Goal: Check status: Check status

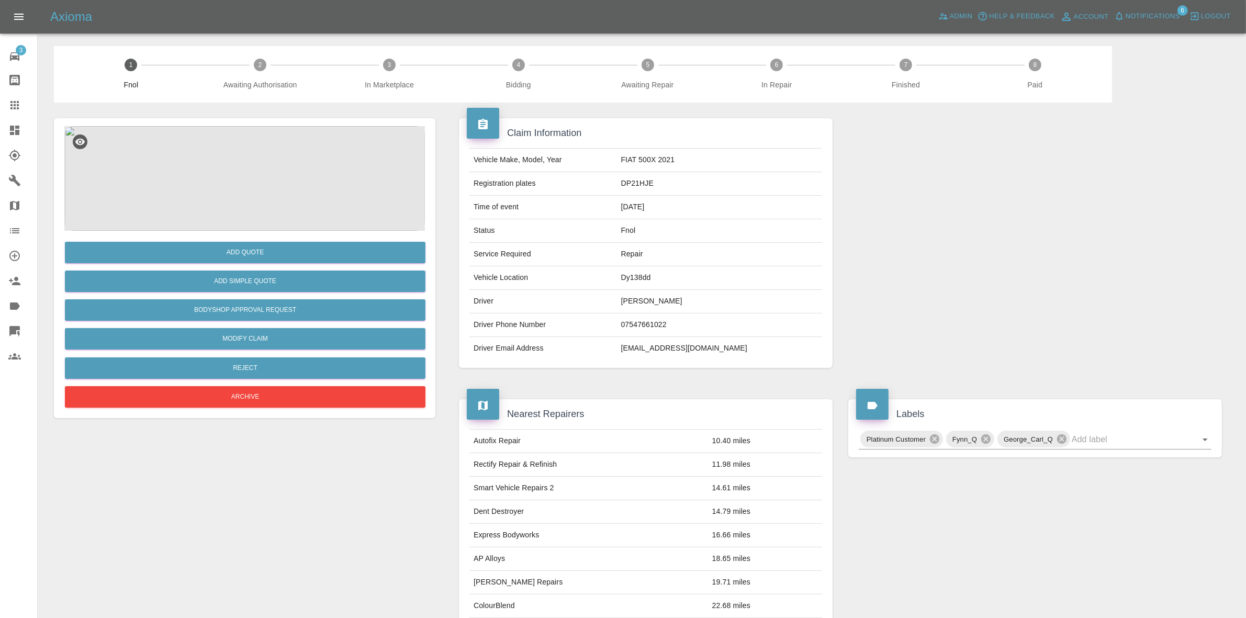
click at [261, 131] on img at bounding box center [244, 178] width 361 height 105
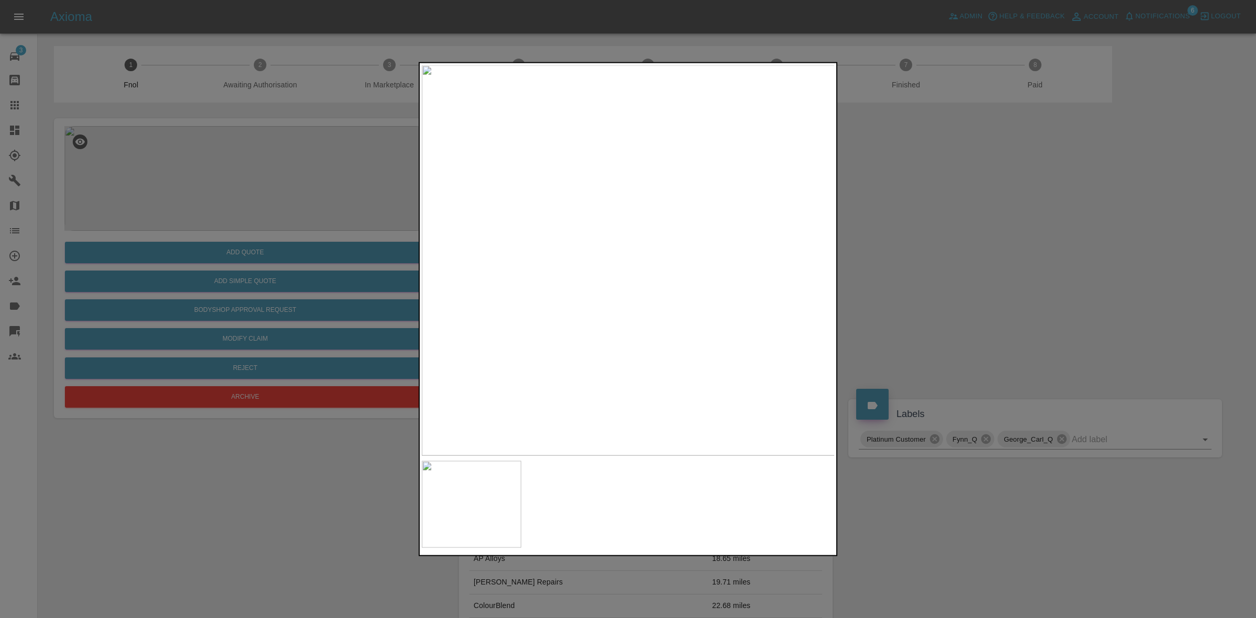
click at [901, 323] on div at bounding box center [628, 309] width 1256 height 618
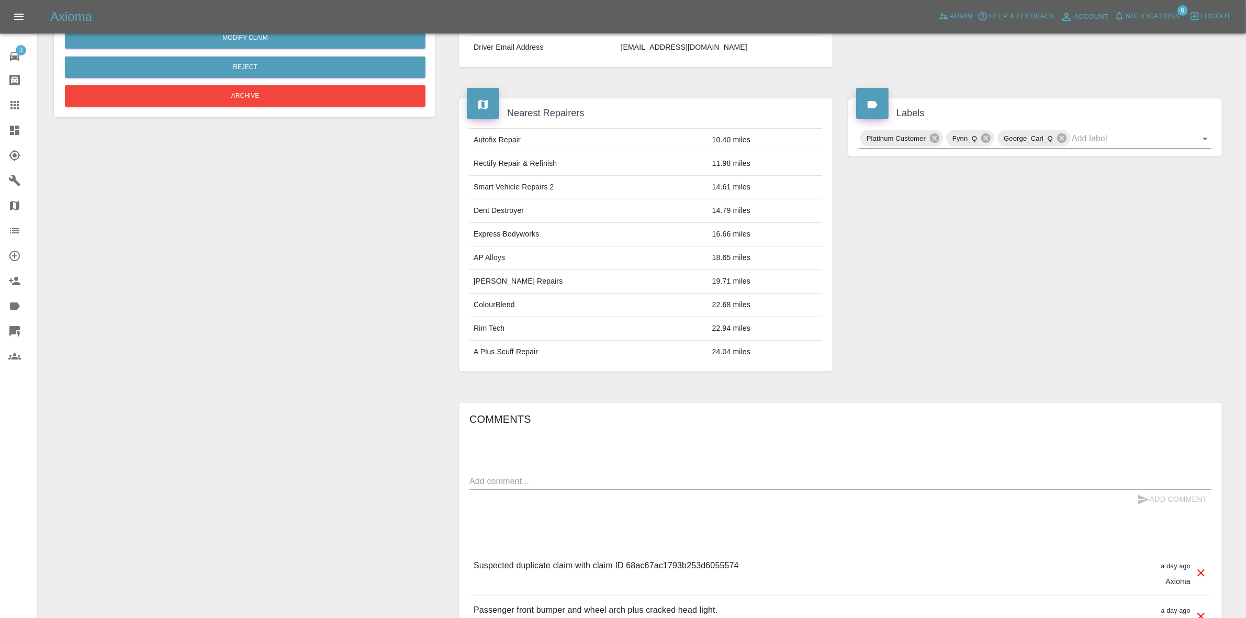
scroll to position [393, 0]
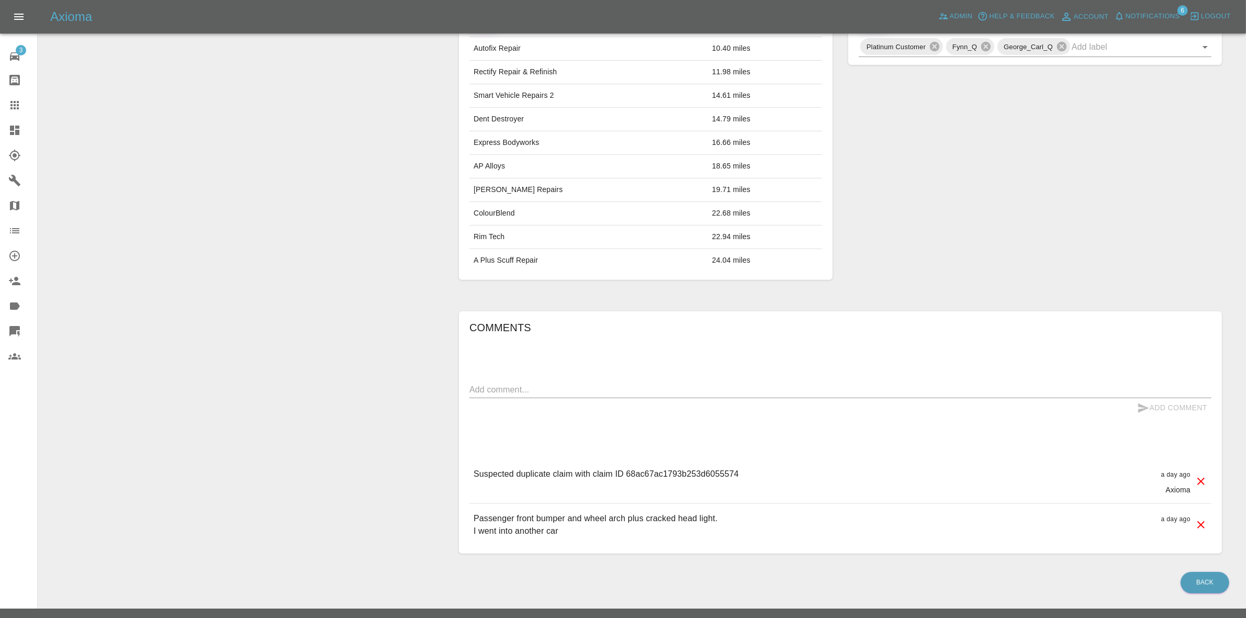
click at [687, 470] on p "Suspected duplicate claim with claim ID 68ac67ac1793b253d6055574" at bounding box center [606, 474] width 265 height 13
copy p "68ac67ac1793b253d6055574"
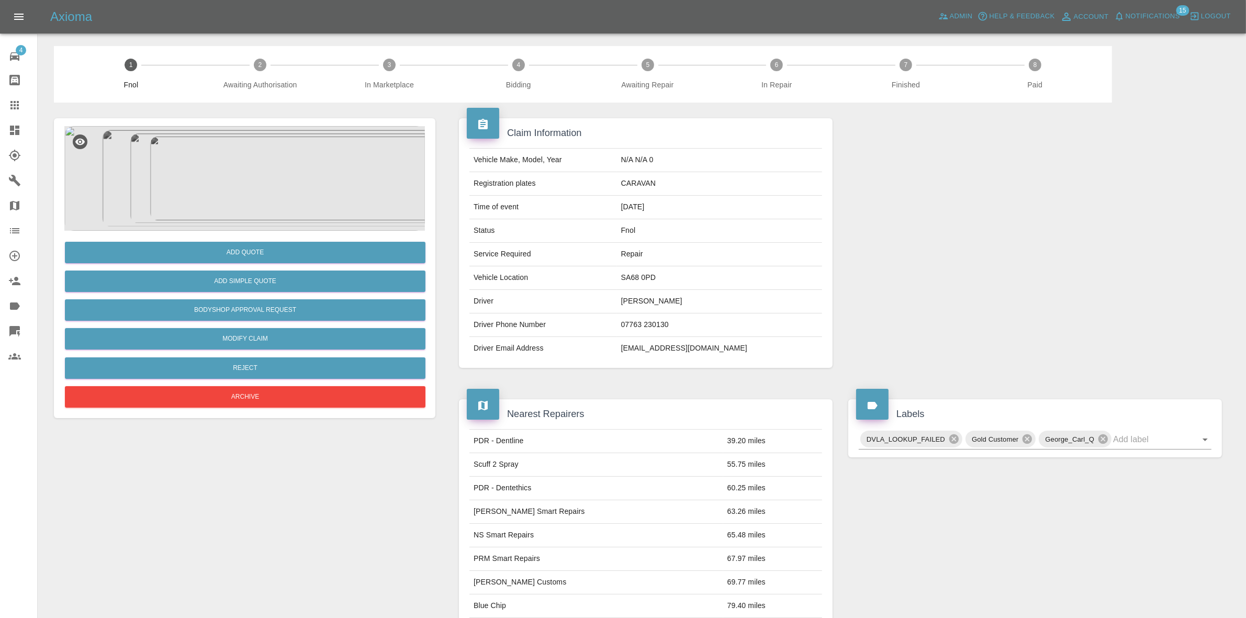
click at [288, 228] on img at bounding box center [244, 178] width 361 height 105
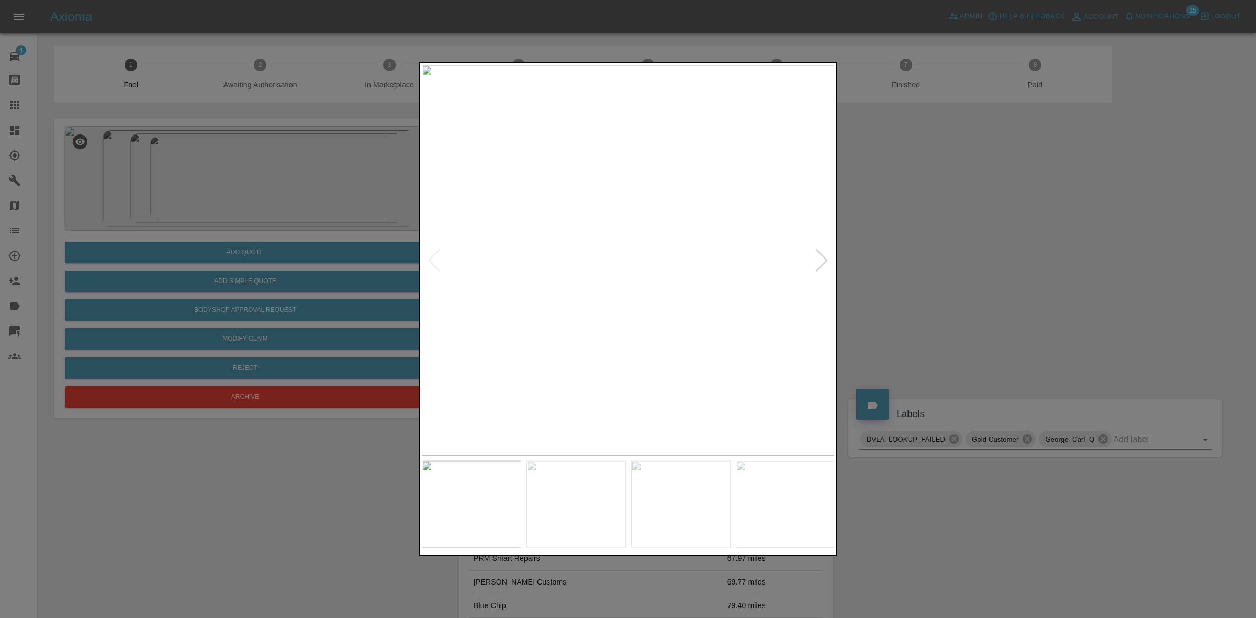
click at [819, 261] on div at bounding box center [822, 260] width 14 height 23
click at [819, 261] on img at bounding box center [629, 260] width 414 height 390
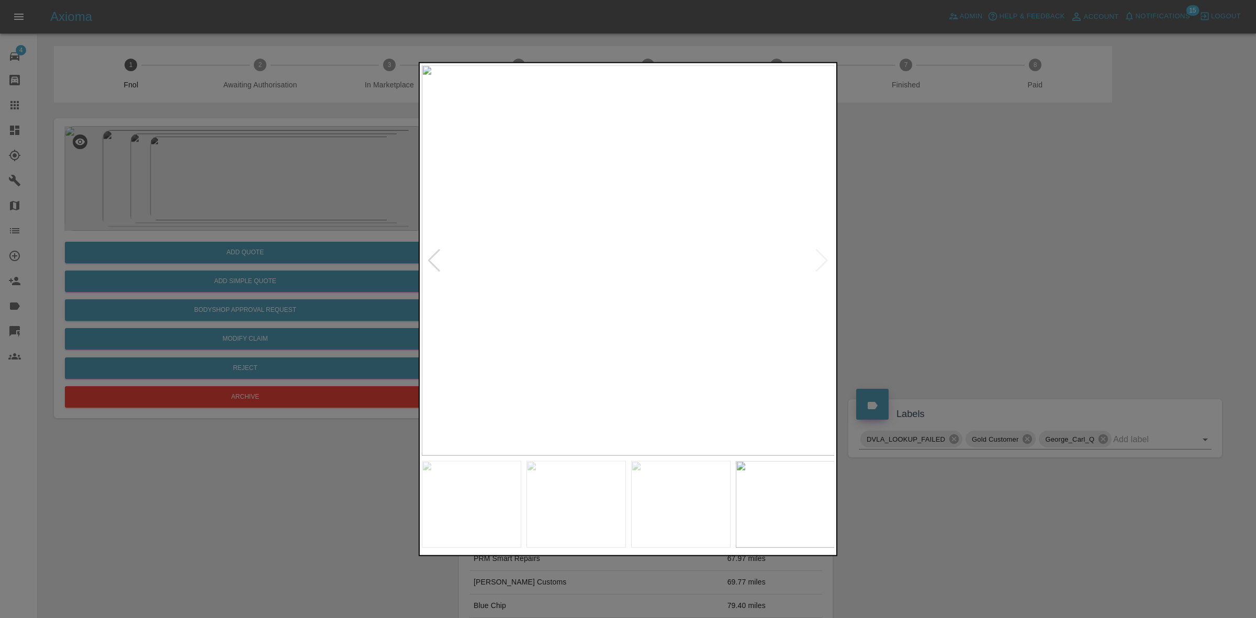
click at [924, 263] on div at bounding box center [628, 309] width 1256 height 618
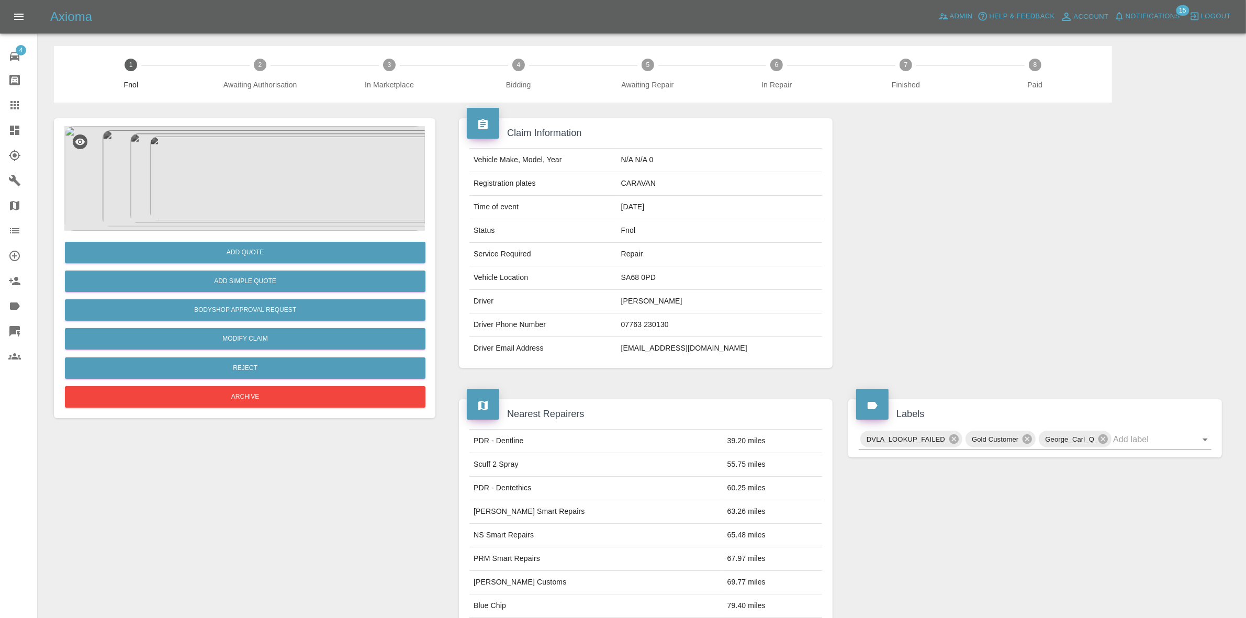
click at [314, 220] on img at bounding box center [244, 178] width 361 height 105
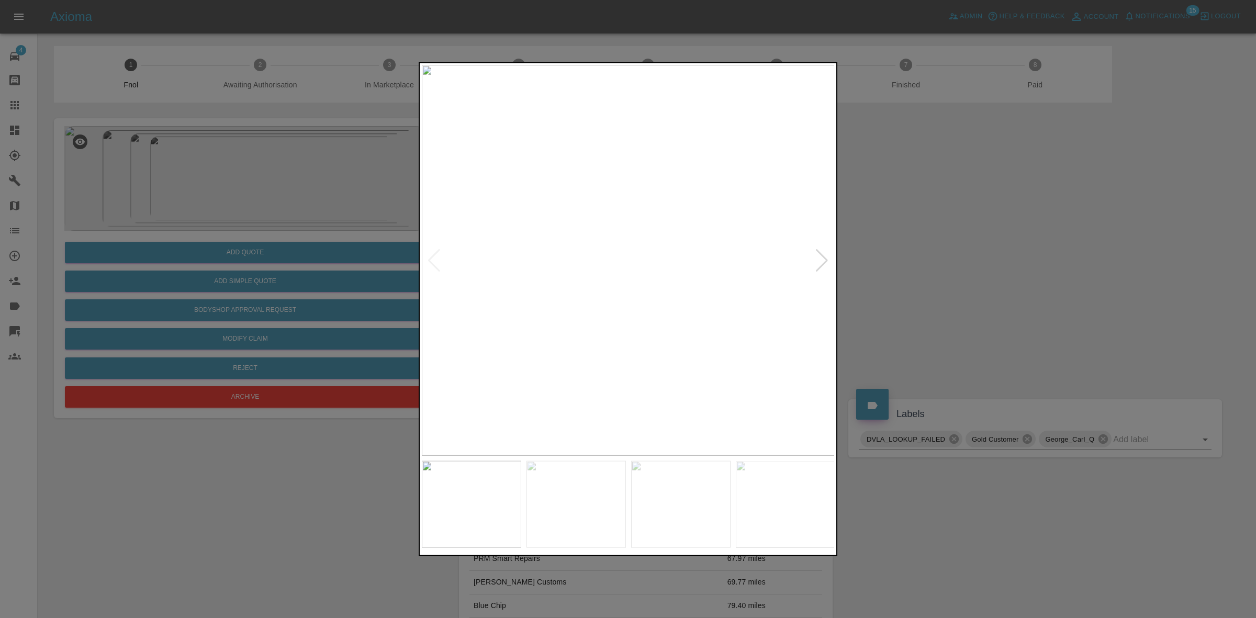
click at [820, 261] on div at bounding box center [822, 260] width 14 height 23
click at [820, 261] on img at bounding box center [629, 260] width 414 height 390
click at [907, 268] on div at bounding box center [628, 309] width 1256 height 618
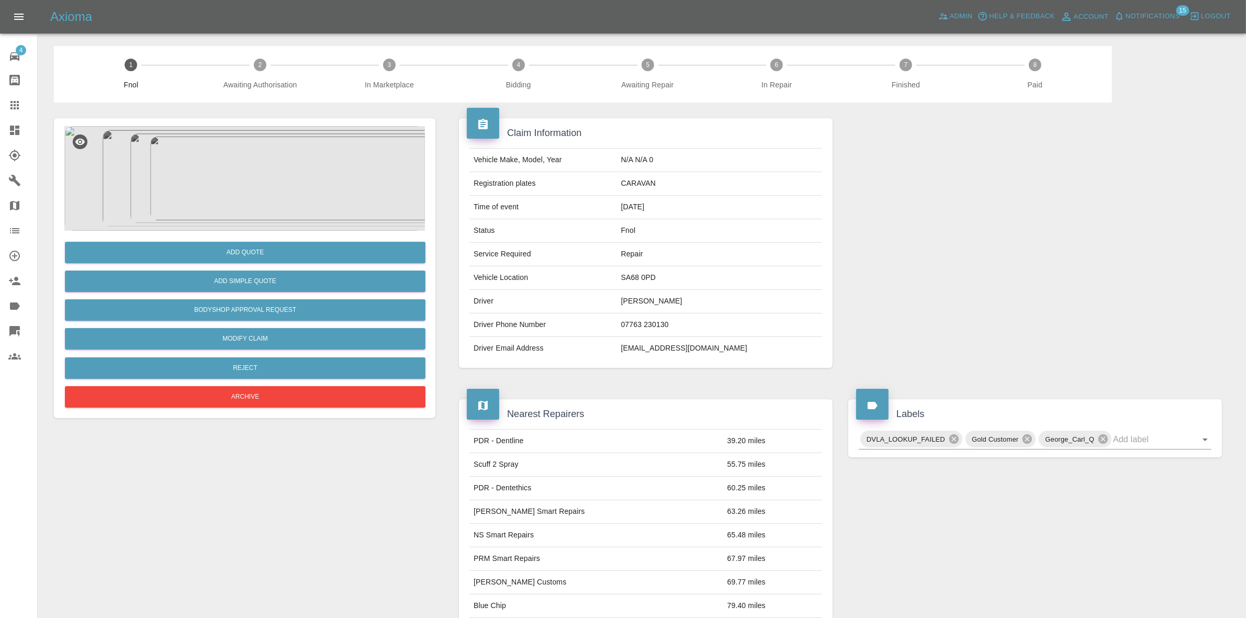
click at [663, 186] on td "CARAVAN" at bounding box center [719, 184] width 205 height 24
copy td "CARAVAN"
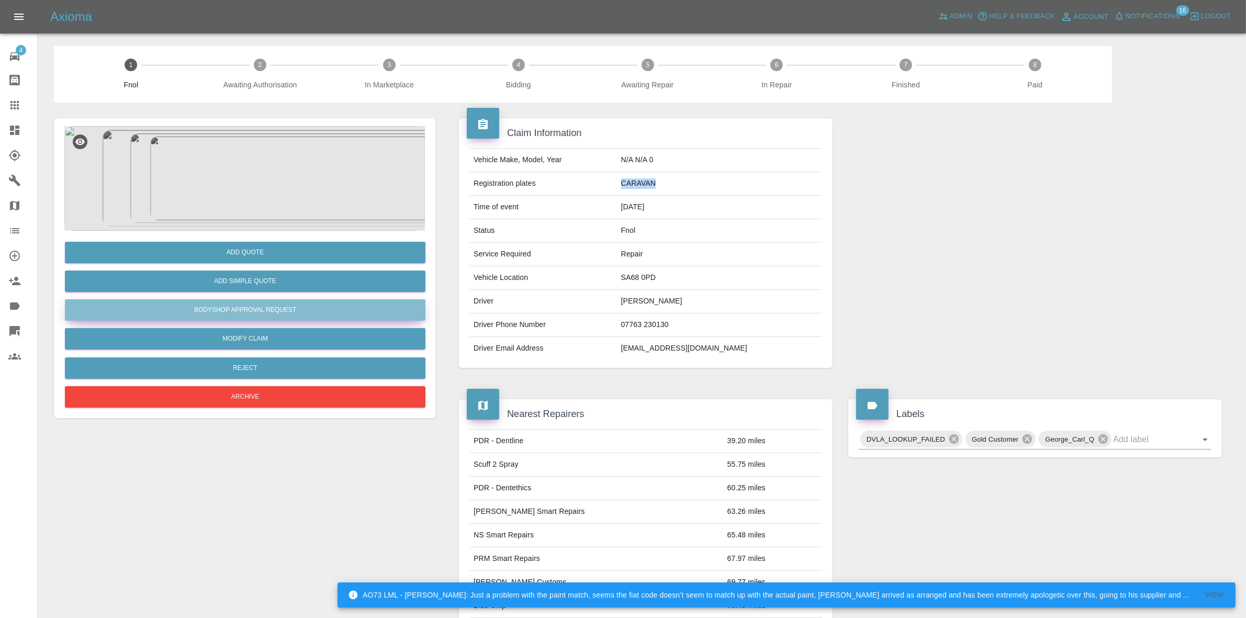
click at [260, 306] on button "Bodyshop Approval Request" at bounding box center [245, 309] width 361 height 21
